Goal: Find specific page/section: Find specific page/section

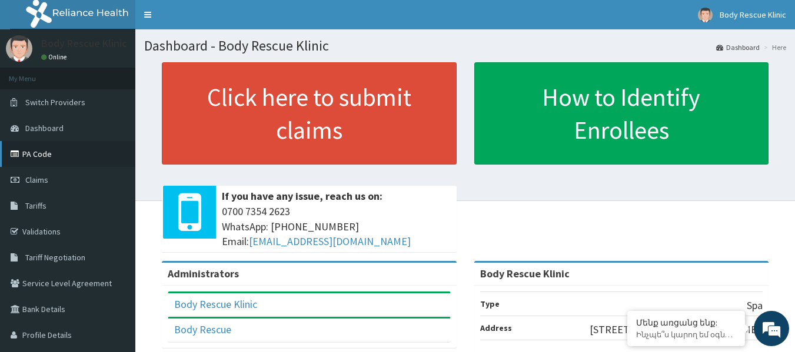
click at [52, 155] on link "PA Code" at bounding box center [67, 154] width 135 height 26
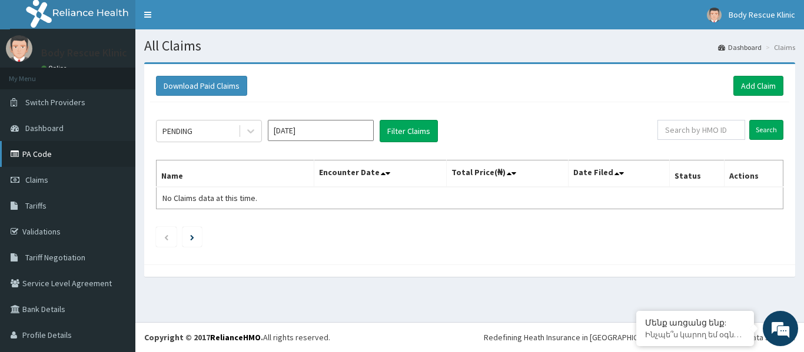
click at [50, 152] on link "PA Code" at bounding box center [67, 154] width 135 height 26
